Goal: Find specific page/section: Find specific page/section

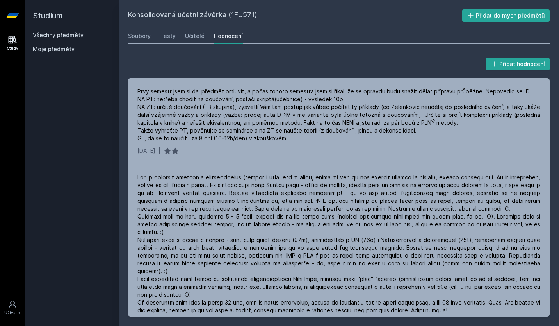
click at [16, 19] on icon at bounding box center [12, 15] width 12 height 31
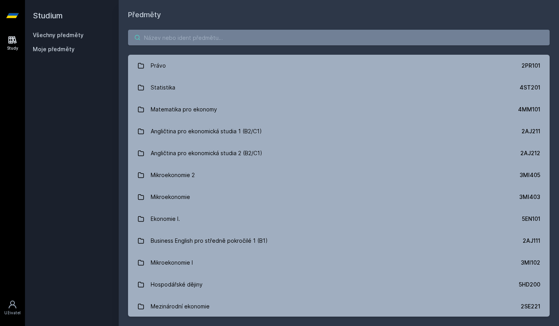
click at [154, 39] on input "search" at bounding box center [339, 38] width 422 height 16
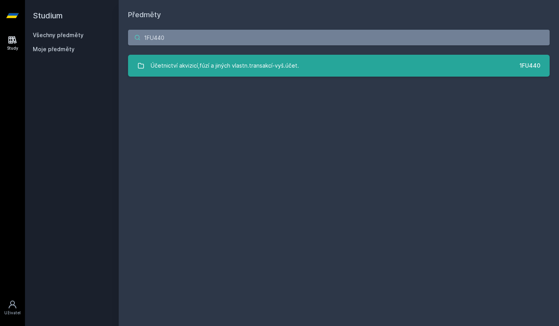
type input "1FU440"
click at [162, 67] on div "Účetnictví akvizicí,fúzí a jiných vlastn.transakcí-vyš.účet." at bounding box center [225, 66] width 148 height 16
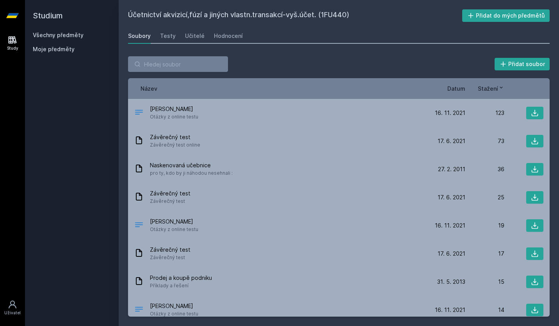
click at [448, 87] on span "Datum" at bounding box center [456, 88] width 18 height 8
click at [448, 87] on span "Datum" at bounding box center [450, 88] width 18 height 8
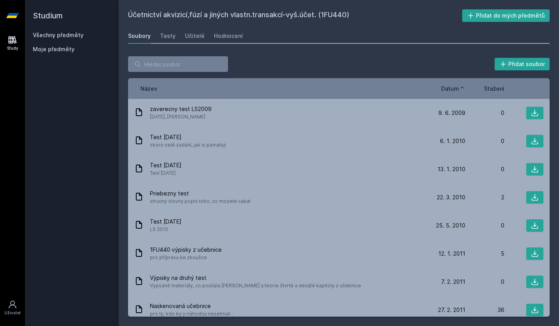
click at [448, 87] on span "Datum" at bounding box center [450, 88] width 18 height 8
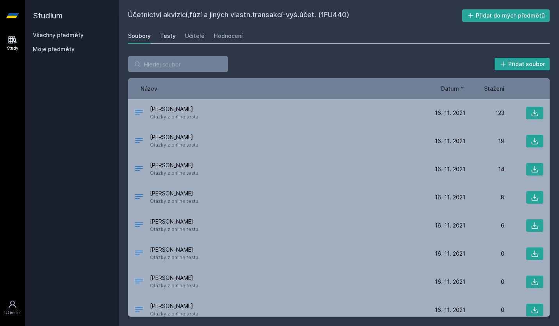
click at [172, 37] on div "Testy" at bounding box center [168, 36] width 16 height 8
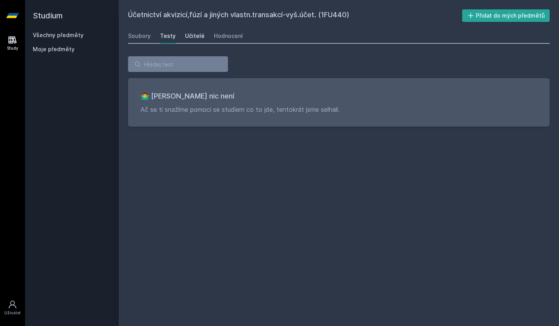
click at [186, 37] on div "Učitelé" at bounding box center [195, 36] width 20 height 8
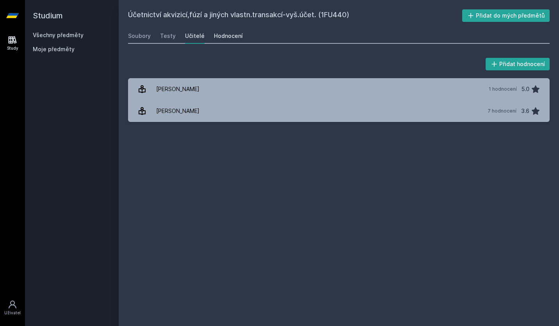
click at [223, 37] on div "Hodnocení" at bounding box center [228, 36] width 29 height 8
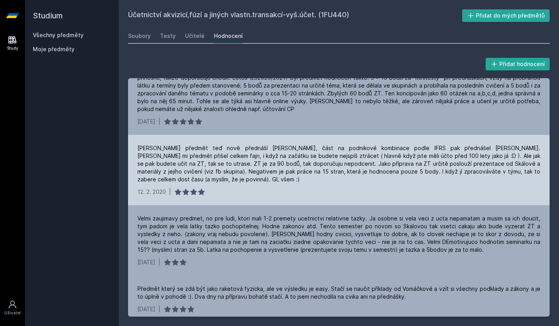
scroll to position [18, 0]
